Goal: Navigation & Orientation: Find specific page/section

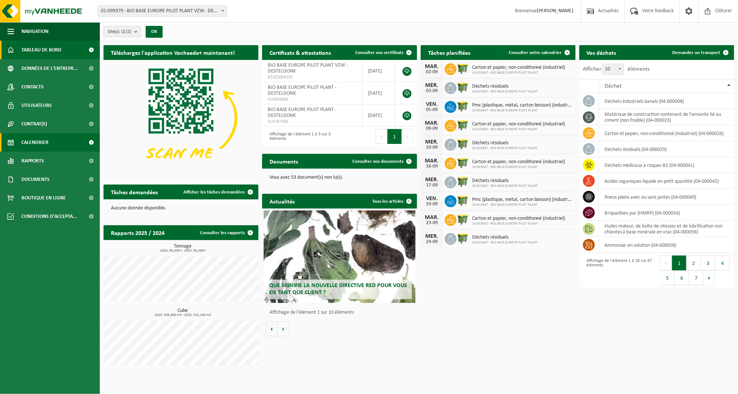
click at [60, 140] on link "Calendrier" at bounding box center [50, 142] width 100 height 18
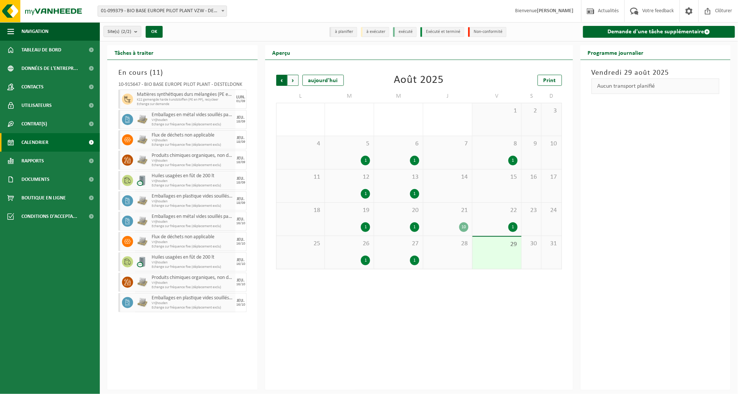
click at [296, 79] on span "Suivant" at bounding box center [293, 80] width 11 height 11
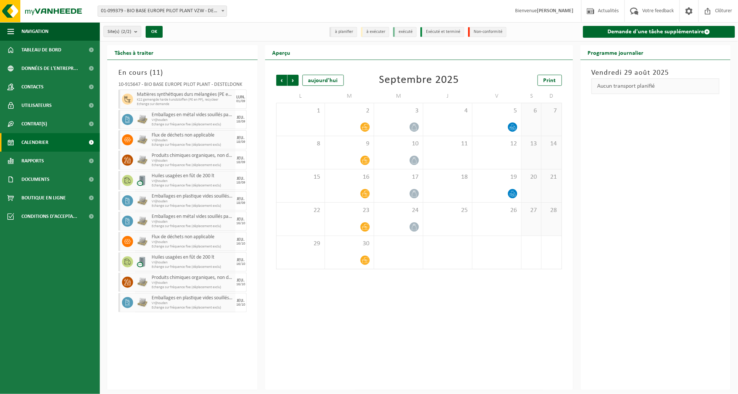
click at [184, 95] on span "Matières synthétiques durs mélangées (PE et PP), recyclables (industriel)" at bounding box center [185, 95] width 97 height 6
drag, startPoint x: 365, startPoint y: 365, endPoint x: 365, endPoint y: 346, distance: 18.9
click at [365, 366] on div "Précédent Suivant aujourd'hui Septembre 2025 Print L M M J V S D 1 2 3 4 5 6 7 …" at bounding box center [419, 225] width 308 height 330
click at [37, 161] on span "Rapports" at bounding box center [32, 161] width 23 height 18
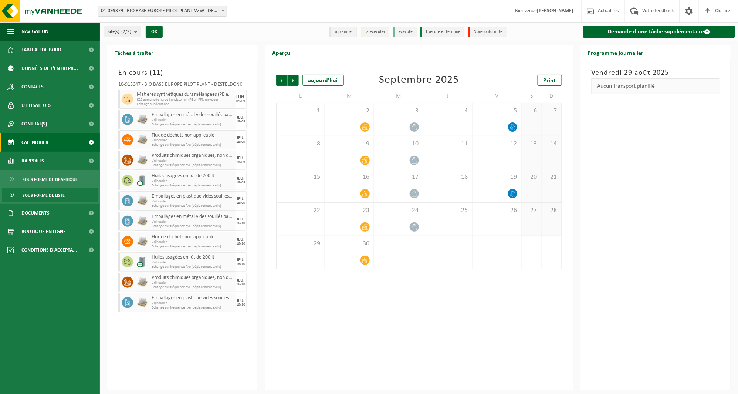
click at [38, 195] on span "Sous forme de liste" at bounding box center [44, 195] width 42 height 14
